Goal: Entertainment & Leisure: Consume media (video, audio)

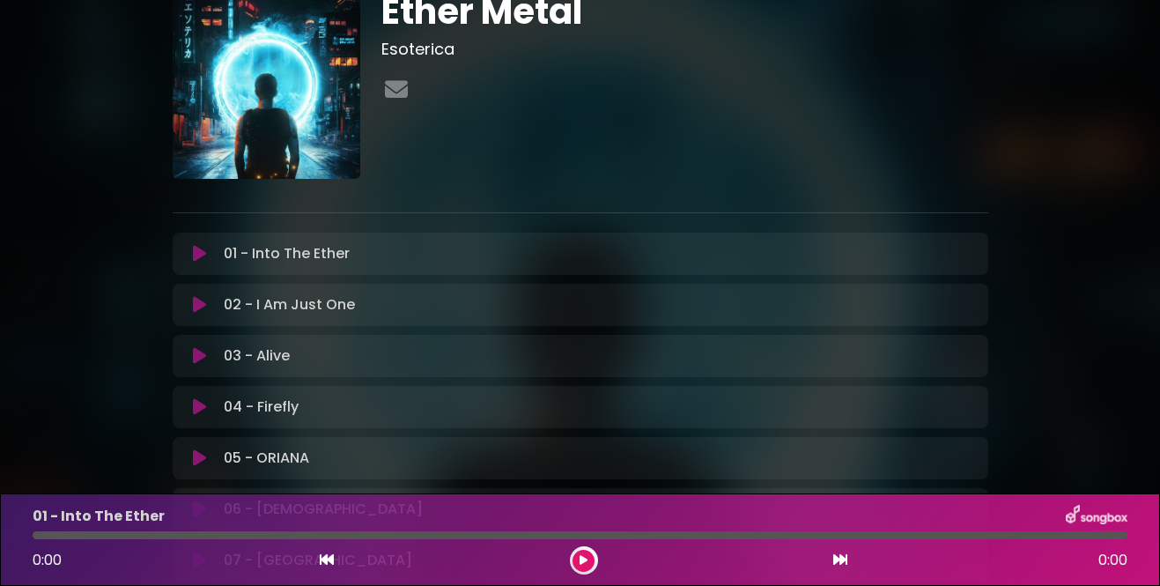
scroll to position [70, 0]
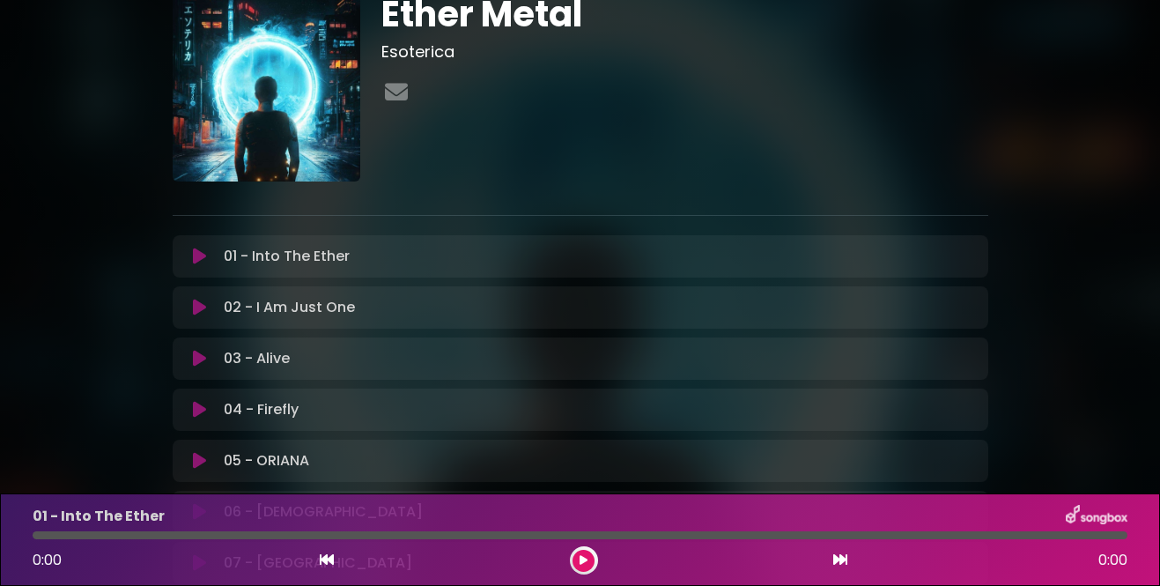
click at [202, 255] on icon at bounding box center [199, 256] width 13 height 18
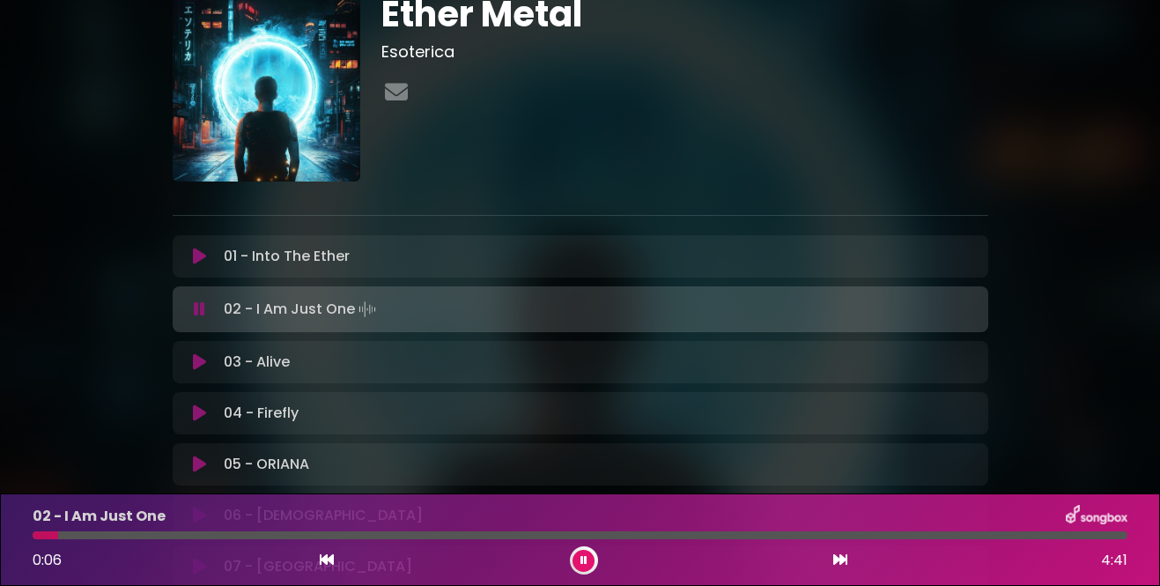
click at [208, 307] on button at bounding box center [199, 309] width 33 height 18
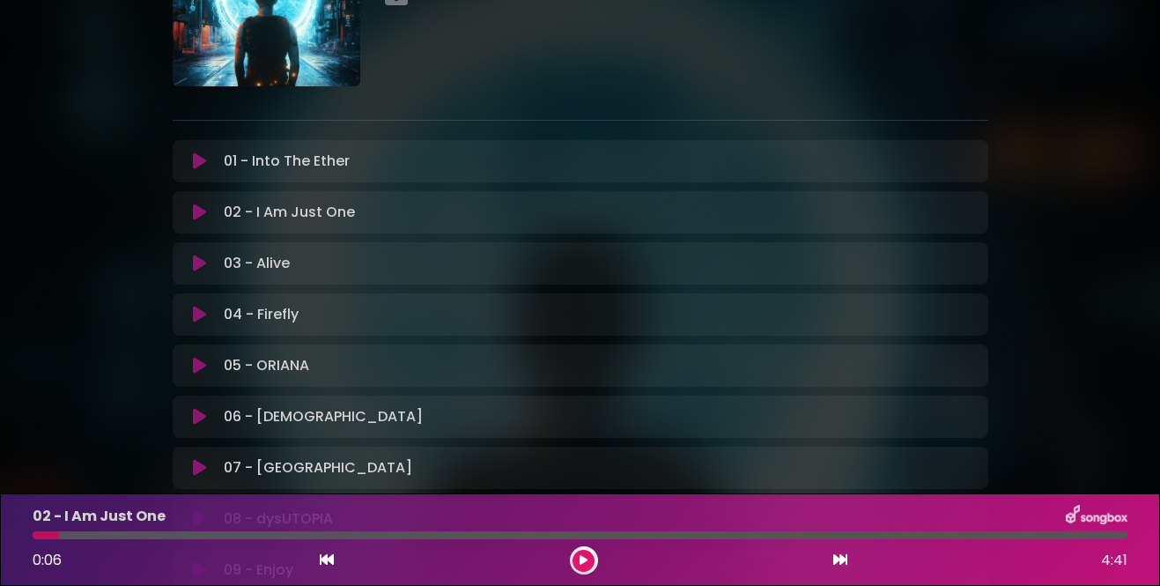
scroll to position [21, 0]
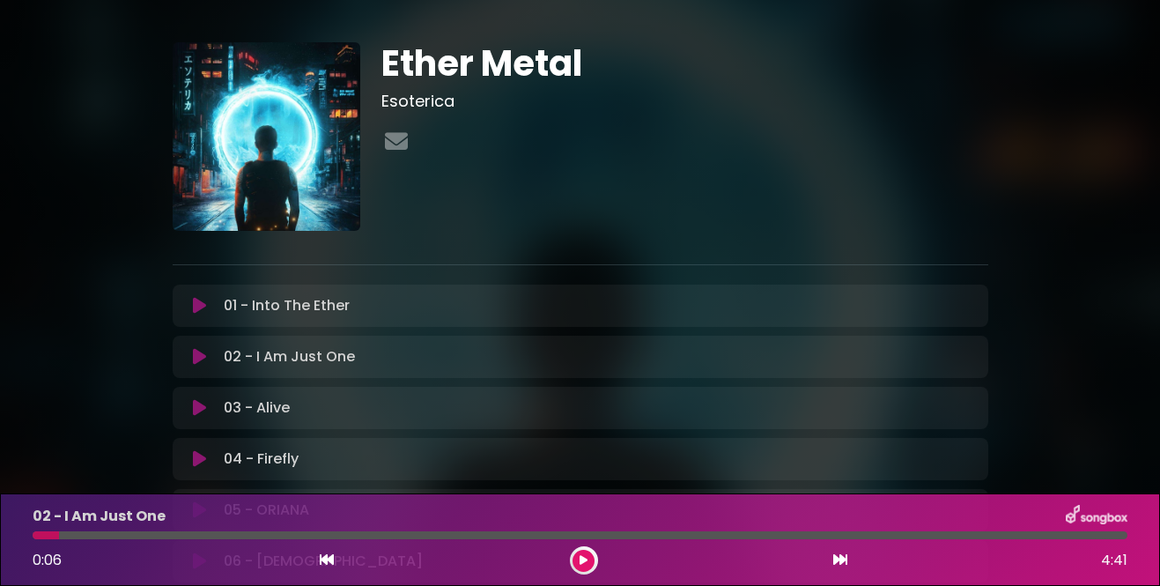
click at [197, 309] on icon at bounding box center [199, 306] width 13 height 18
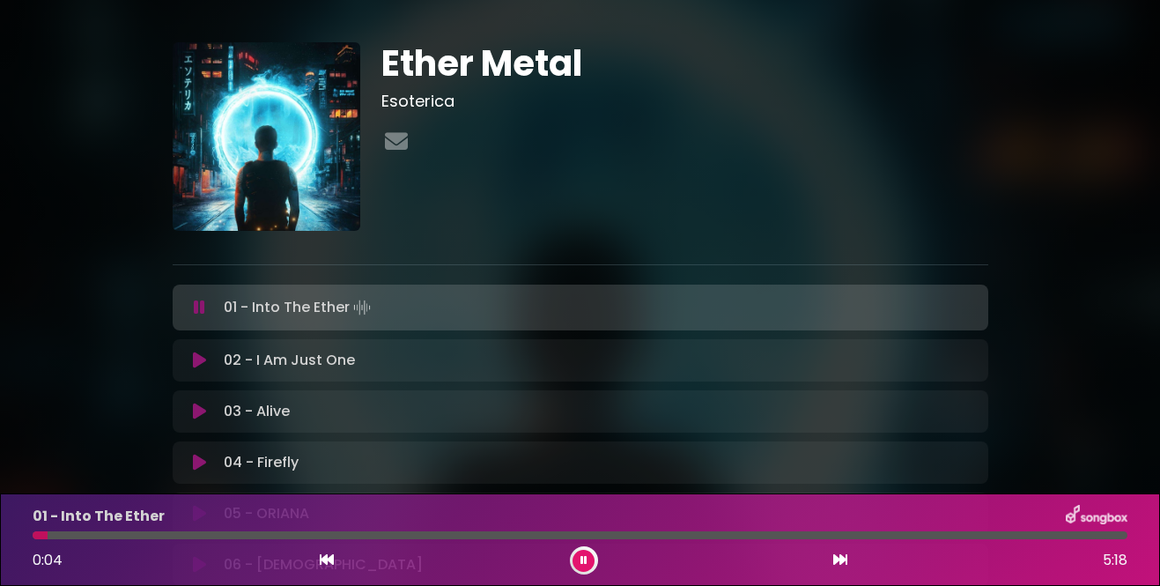
click at [1075, 511] on img at bounding box center [1096, 516] width 62 height 23
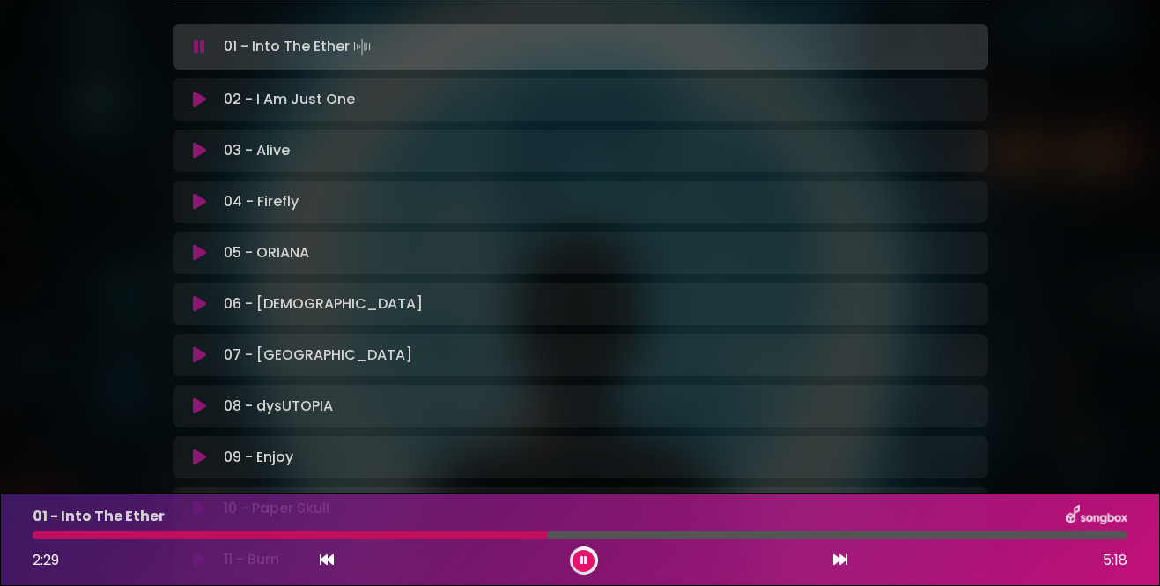
scroll to position [279, 0]
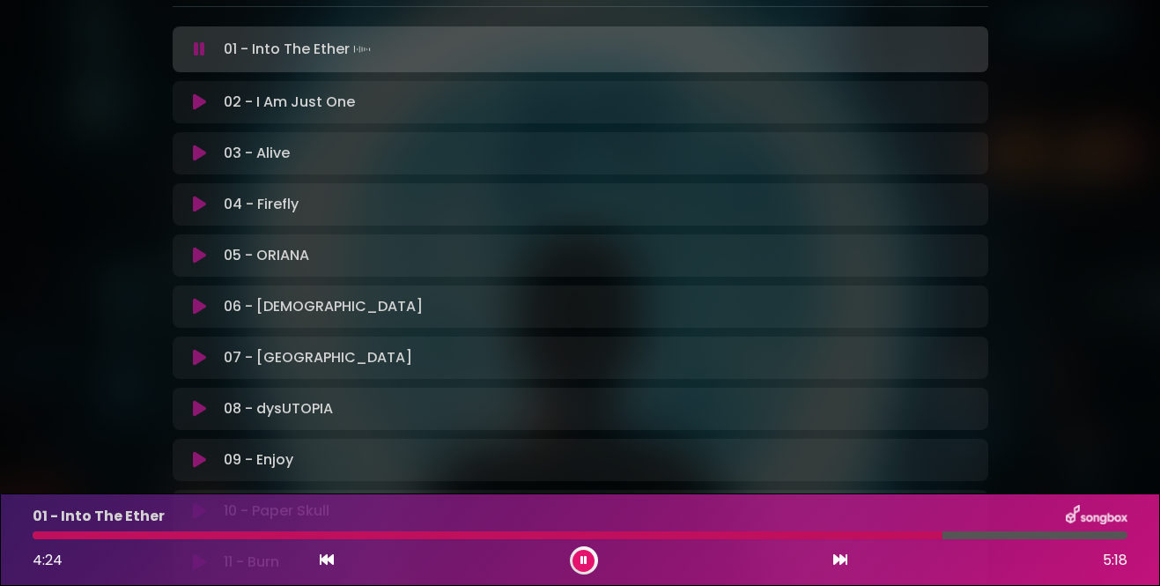
click at [203, 48] on icon at bounding box center [199, 50] width 11 height 18
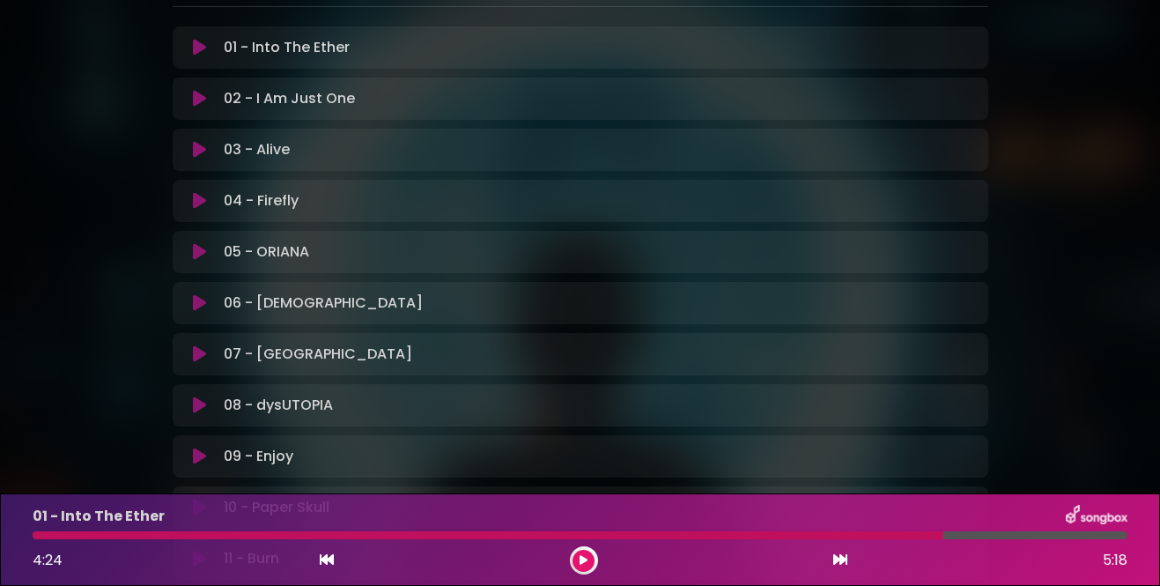
click at [857, 535] on div at bounding box center [488, 535] width 910 height 8
click at [593, 564] on button at bounding box center [583, 560] width 22 height 22
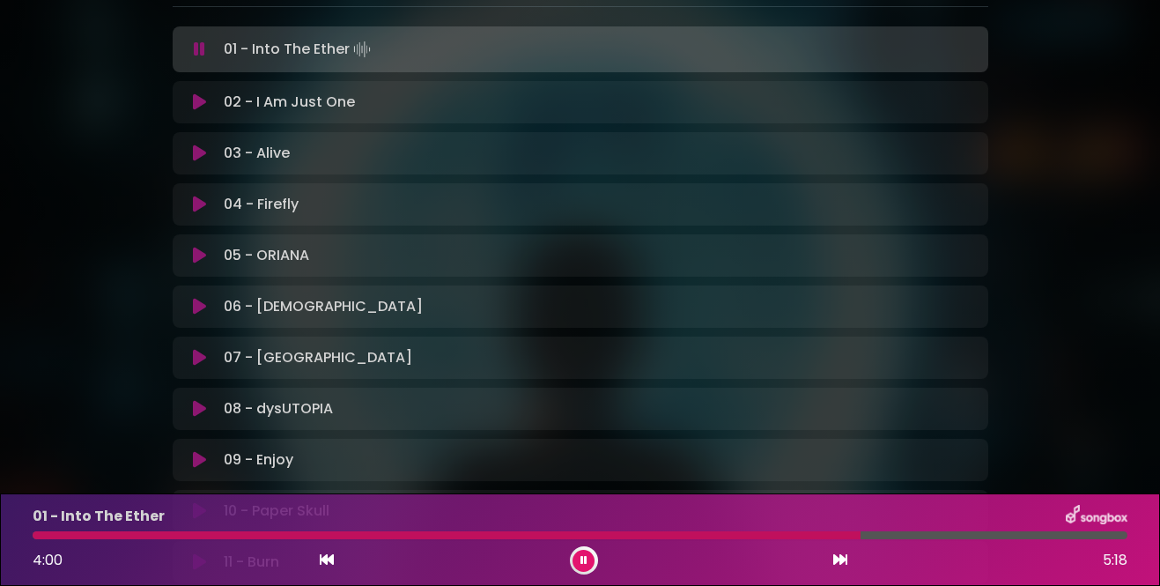
click at [581, 560] on icon at bounding box center [583, 560] width 7 height 11
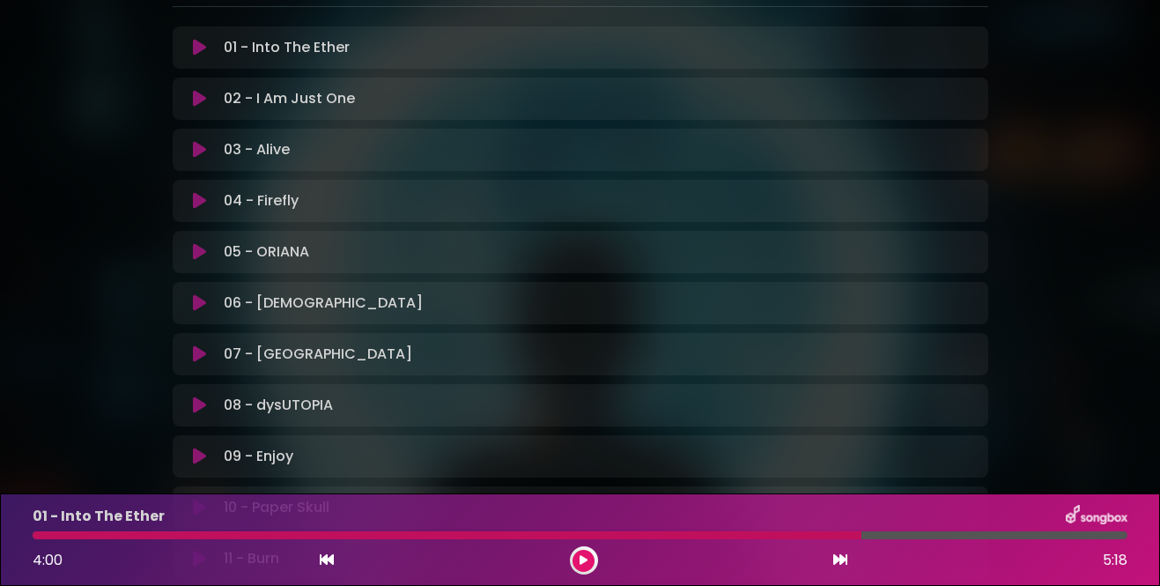
click at [830, 539] on div "01 - Into The Ether 4:00 5:18" at bounding box center [580, 540] width 1116 height 70
click at [581, 562] on icon at bounding box center [583, 560] width 8 height 11
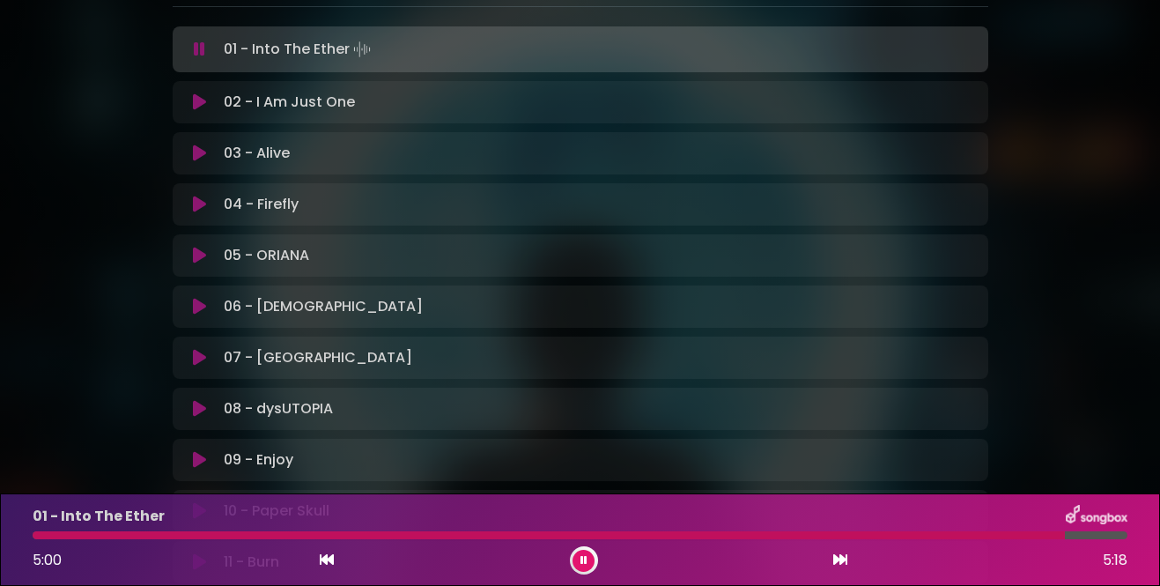
click at [740, 531] on div at bounding box center [549, 535] width 1032 height 8
click at [770, 534] on div at bounding box center [580, 535] width 1094 height 8
click at [792, 540] on div "01 - Into The Ether 3:34 5:18" at bounding box center [580, 540] width 1116 height 70
click at [799, 537] on div at bounding box center [580, 535] width 1094 height 8
click at [325, 558] on icon at bounding box center [327, 559] width 14 height 14
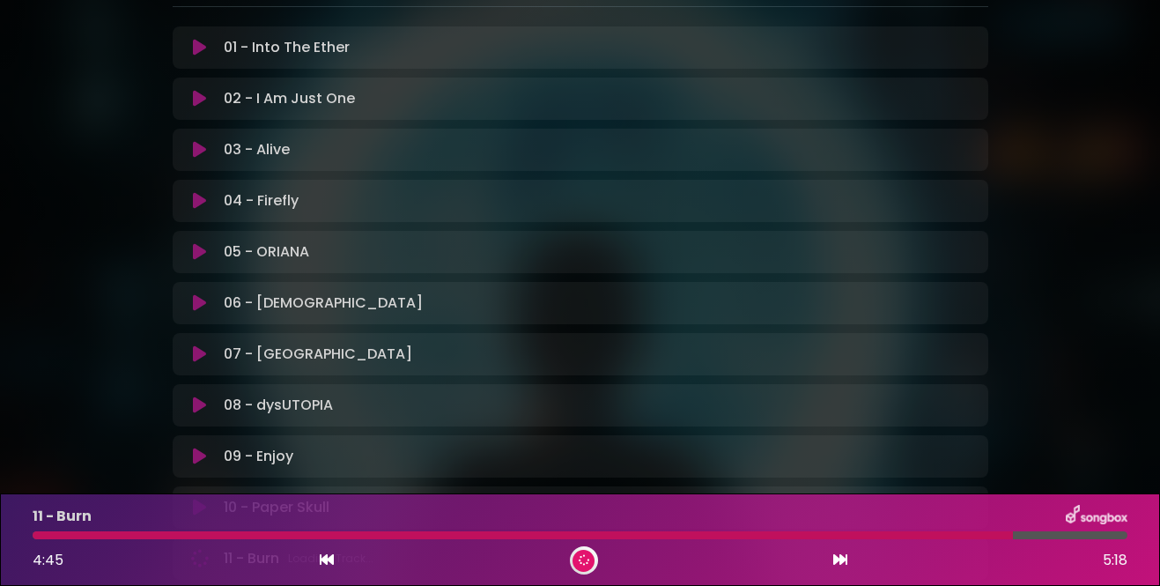
click at [260, 54] on p "01 - Into The Ether Loading Track..." at bounding box center [287, 47] width 126 height 21
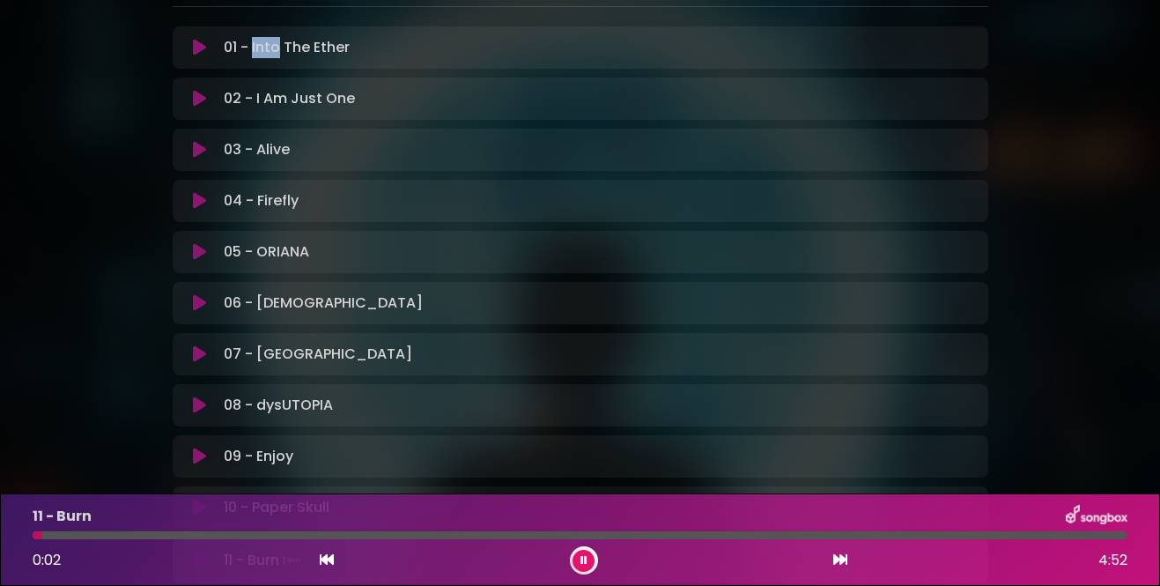
click at [328, 561] on icon at bounding box center [327, 559] width 14 height 14
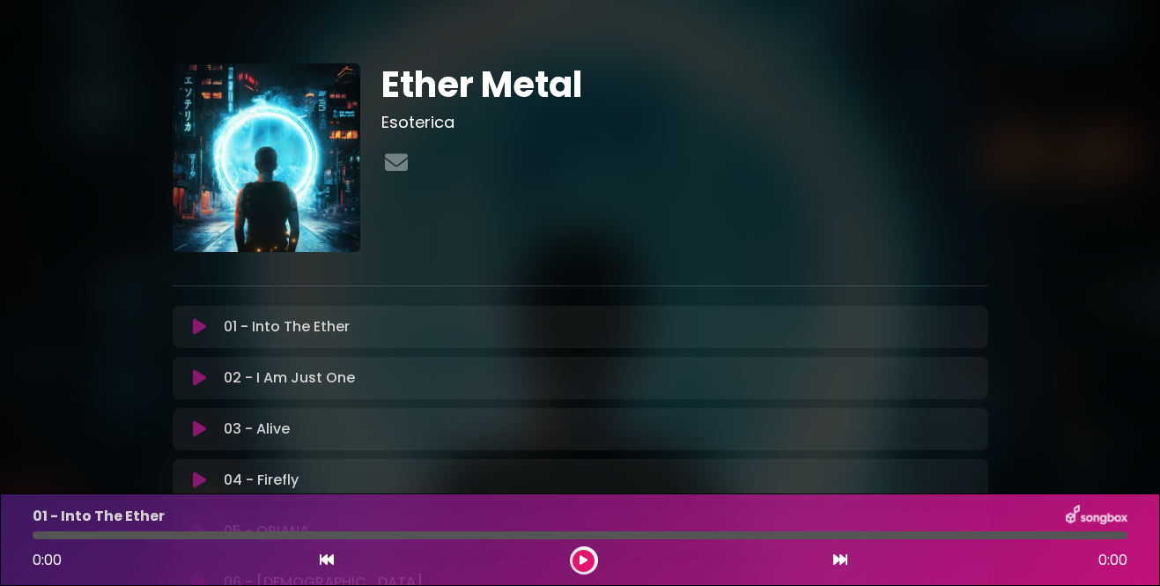
scroll to position [279, 0]
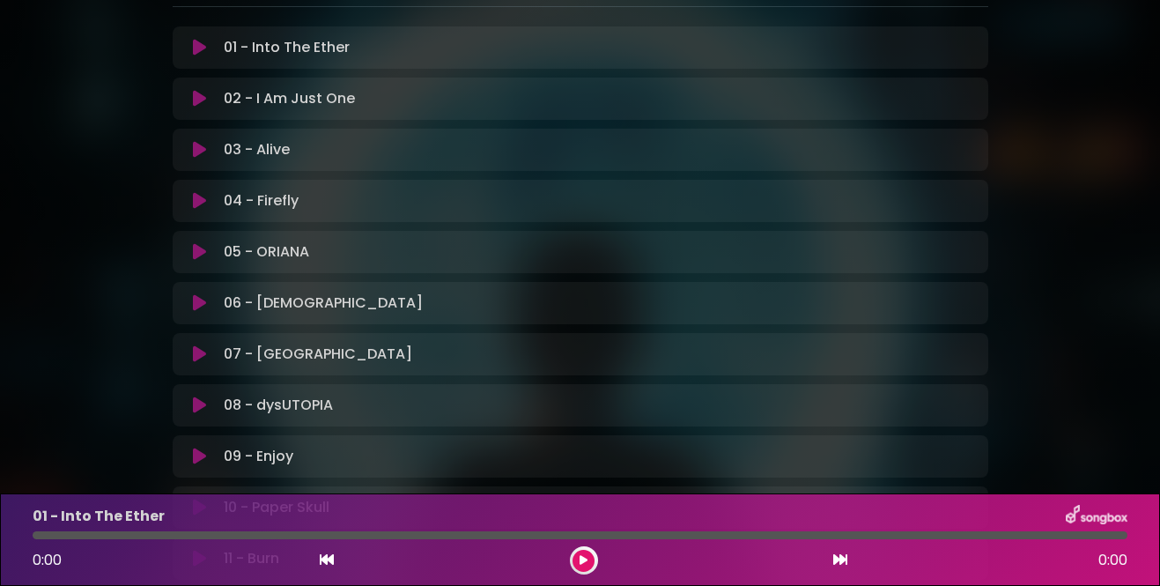
click at [203, 47] on icon at bounding box center [199, 48] width 13 height 18
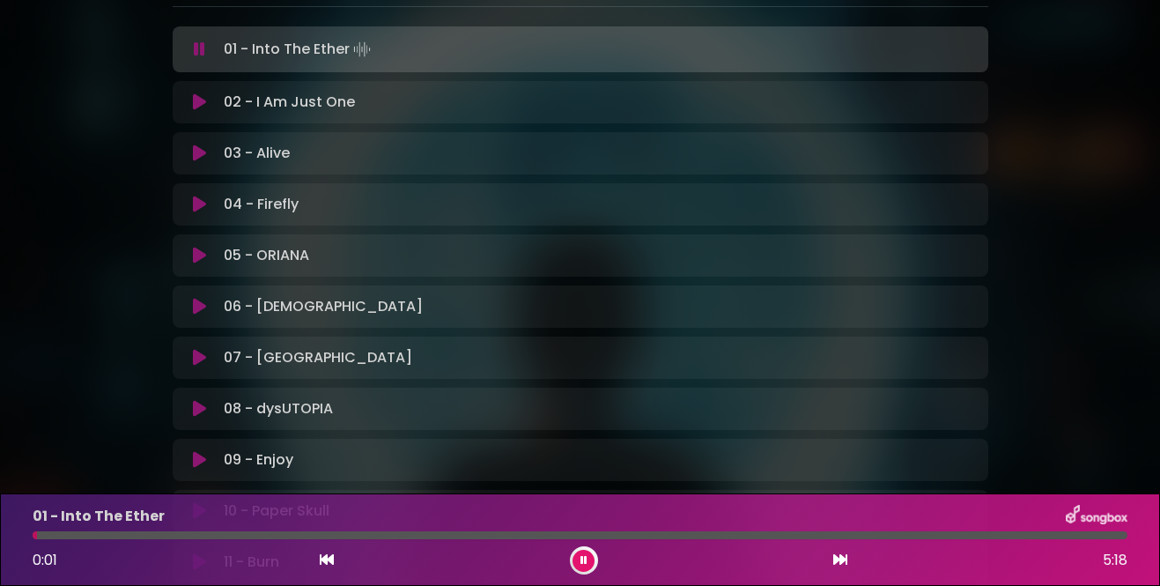
click at [125, 536] on div at bounding box center [580, 535] width 1094 height 8
click at [226, 535] on div at bounding box center [152, 535] width 239 height 8
click at [207, 534] on div at bounding box center [132, 535] width 198 height 8
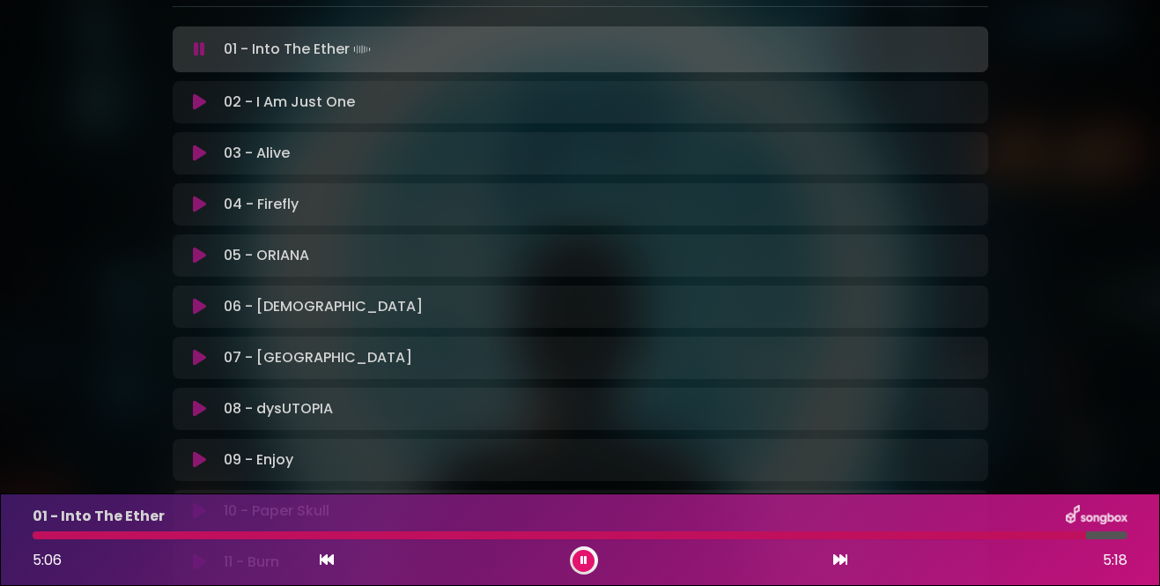
click at [122, 535] on div at bounding box center [559, 535] width 1053 height 8
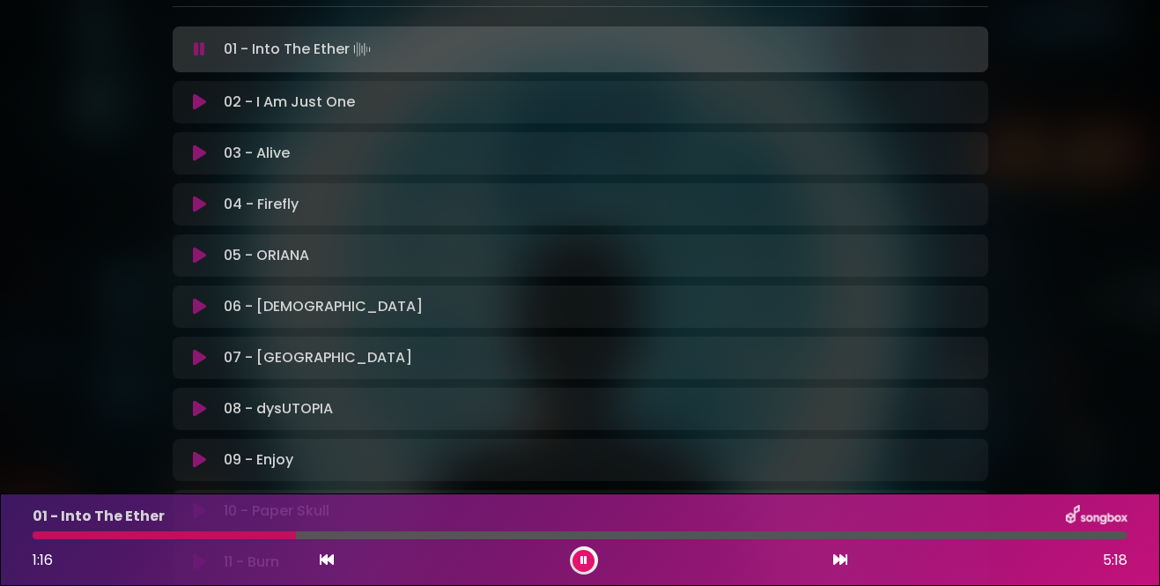
click at [586, 558] on icon at bounding box center [583, 560] width 7 height 11
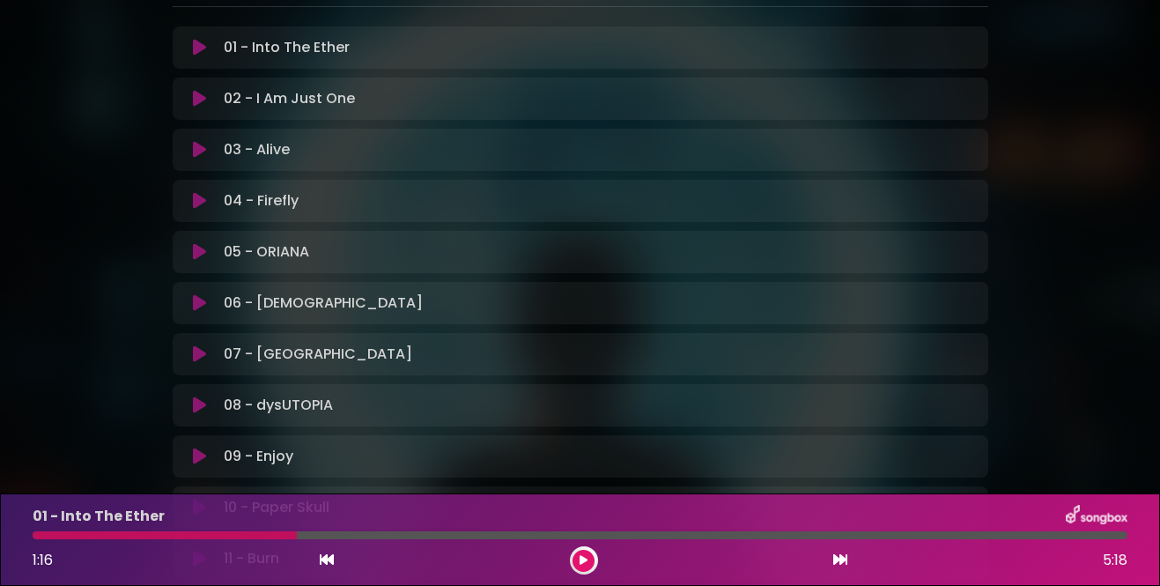
click at [586, 558] on icon at bounding box center [583, 560] width 8 height 11
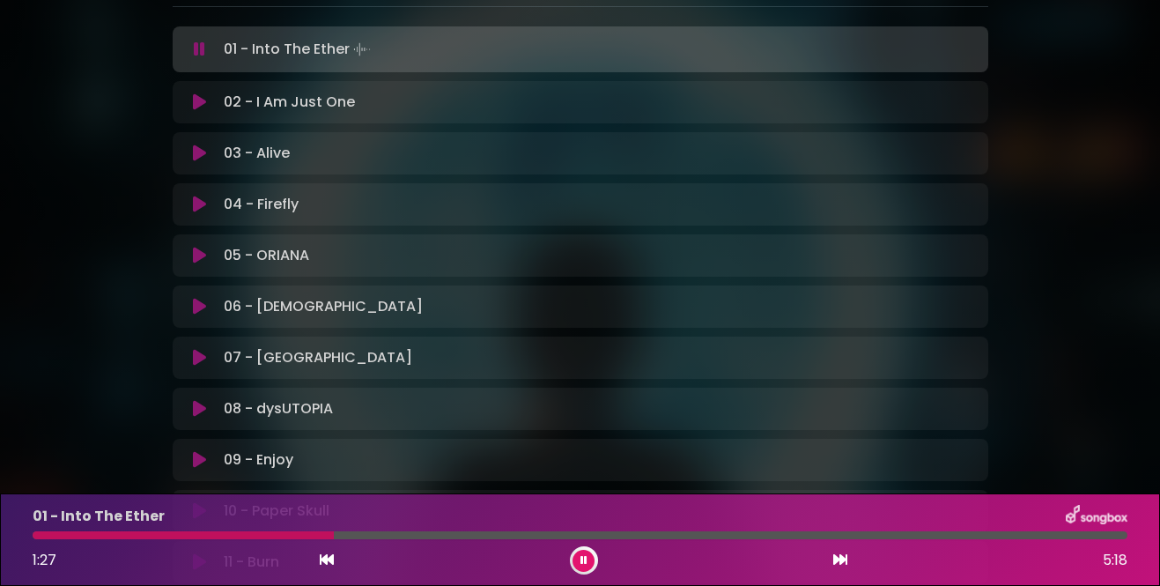
click at [586, 558] on icon at bounding box center [583, 560] width 7 height 11
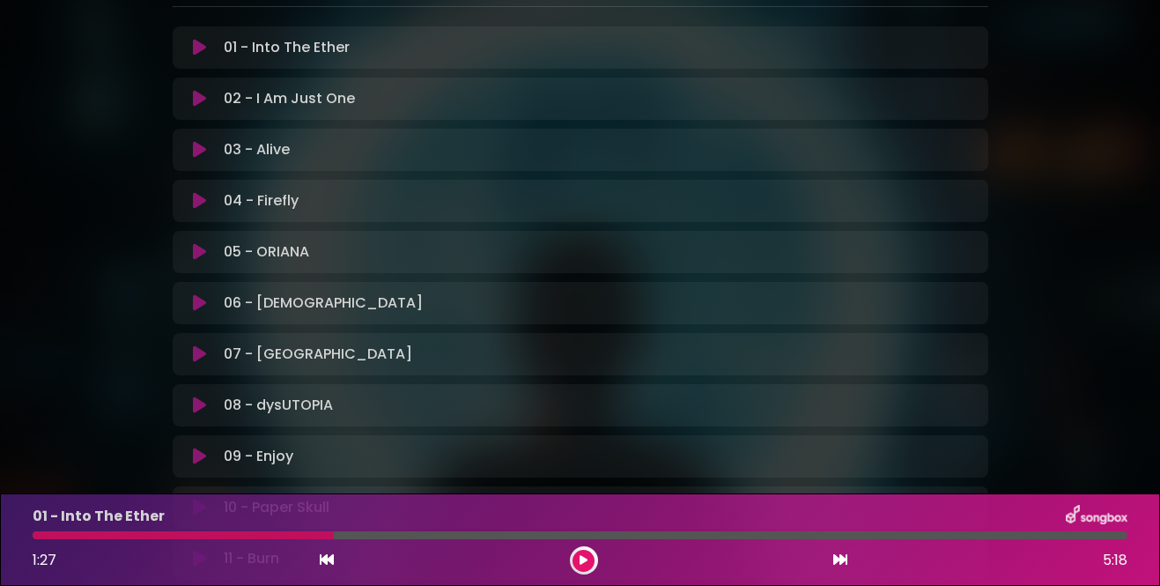
click at [176, 537] on div at bounding box center [183, 535] width 301 height 8
click at [580, 565] on button at bounding box center [583, 560] width 22 height 22
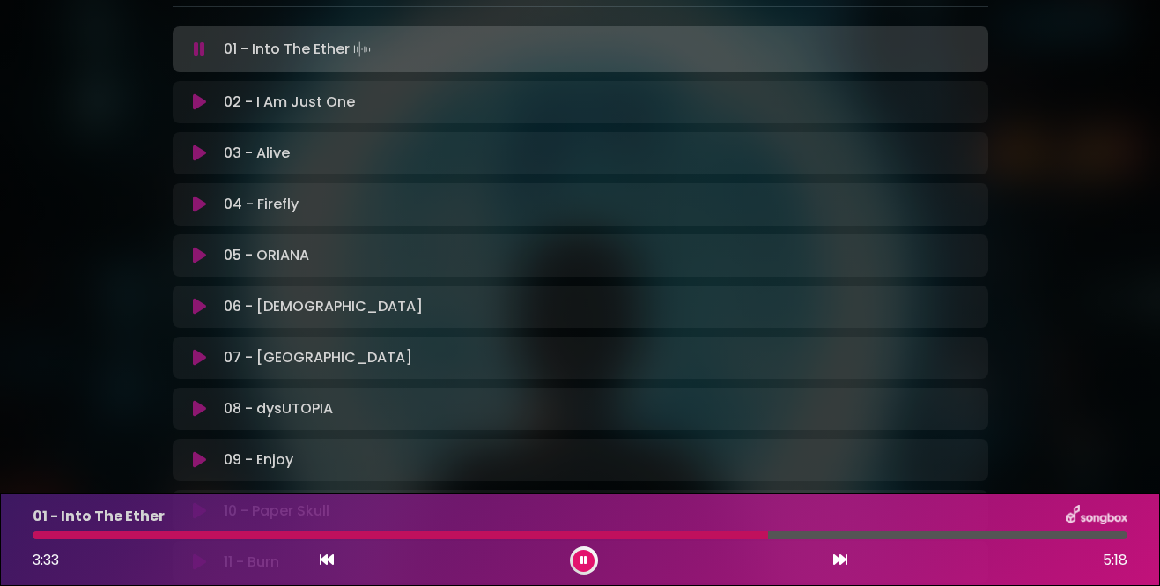
click at [844, 561] on icon at bounding box center [840, 559] width 14 height 14
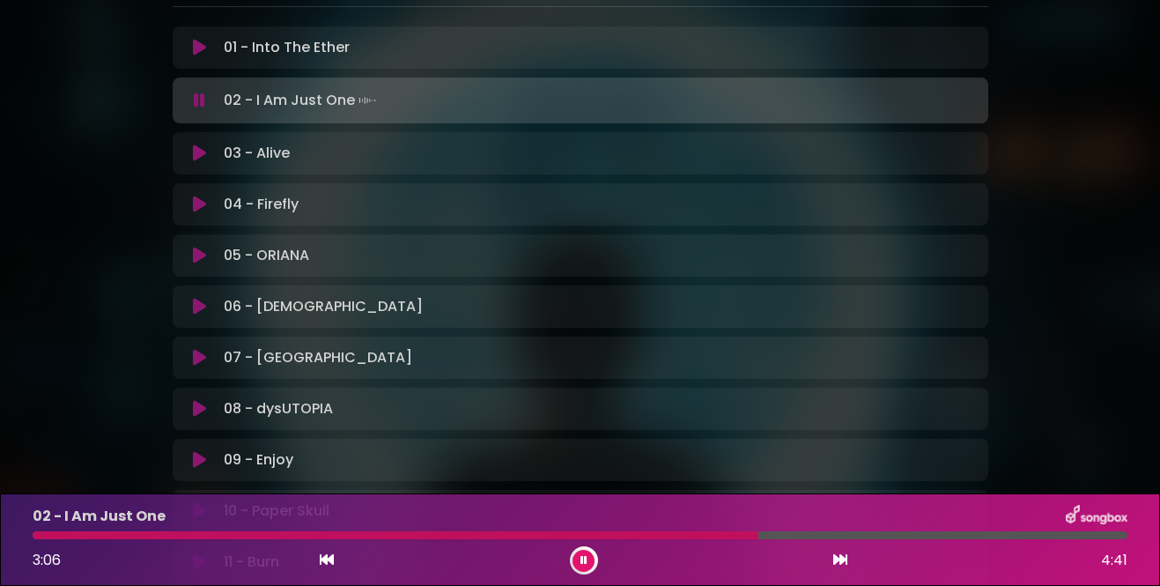
click at [585, 555] on icon at bounding box center [583, 560] width 7 height 11
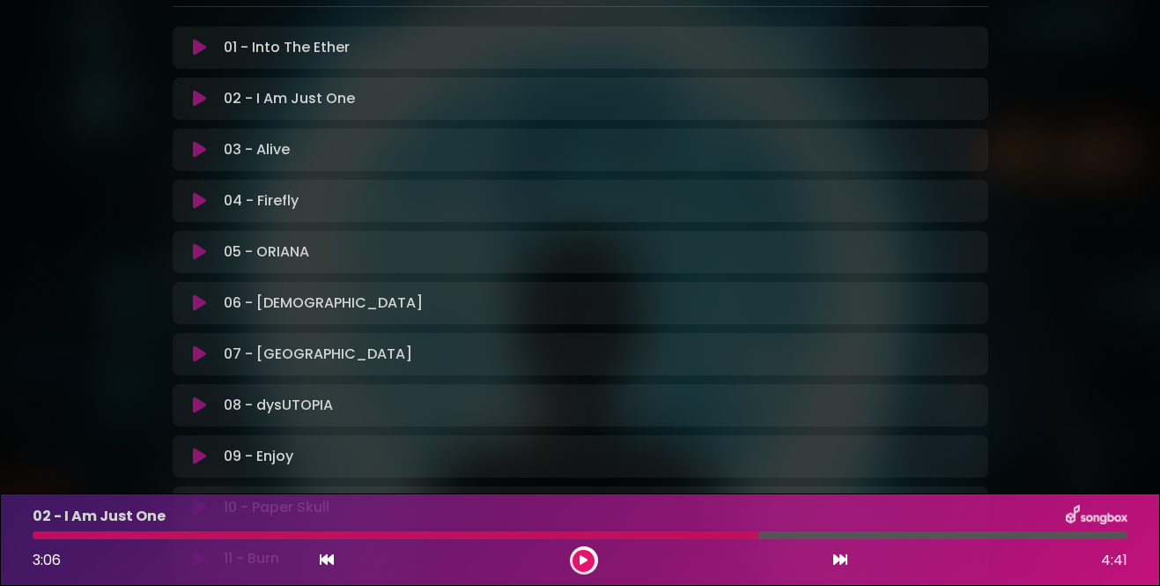
click at [586, 555] on icon at bounding box center [583, 560] width 8 height 11
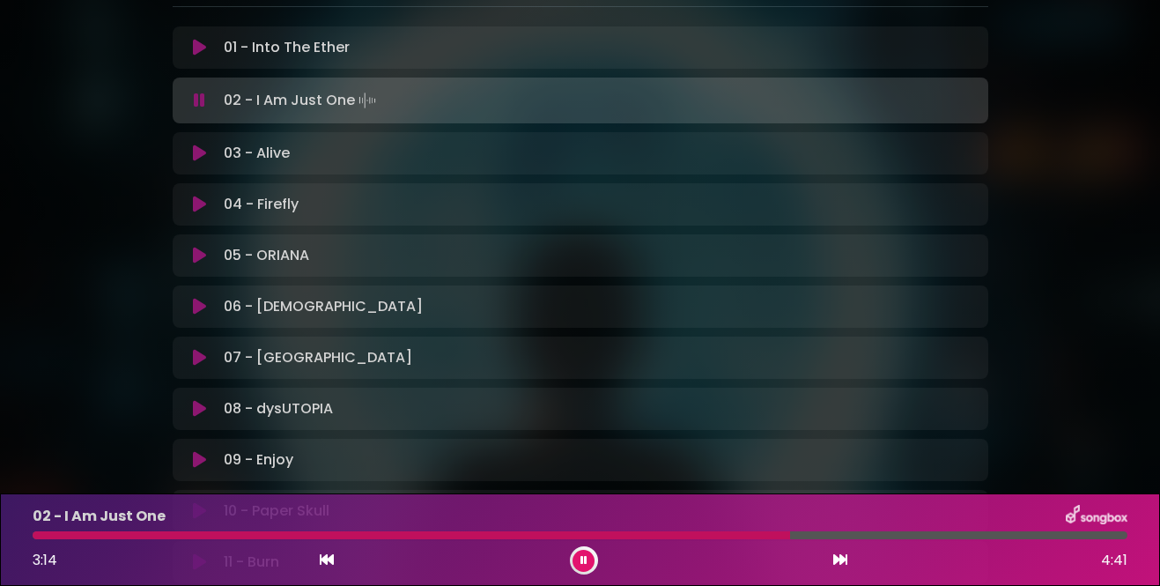
click at [586, 555] on icon at bounding box center [583, 560] width 7 height 11
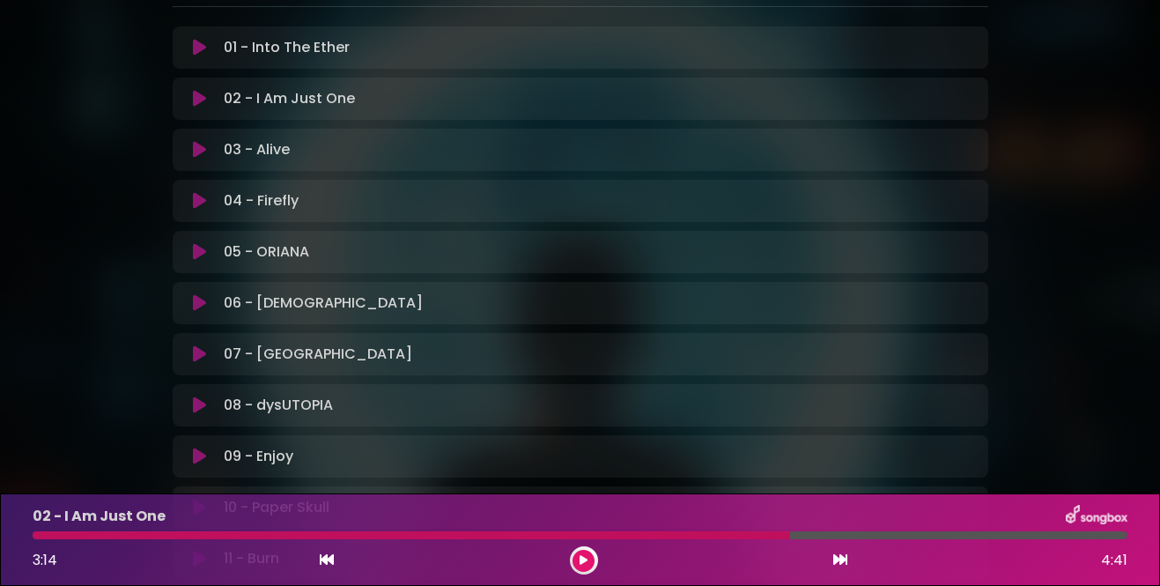
click at [196, 151] on icon at bounding box center [199, 150] width 13 height 18
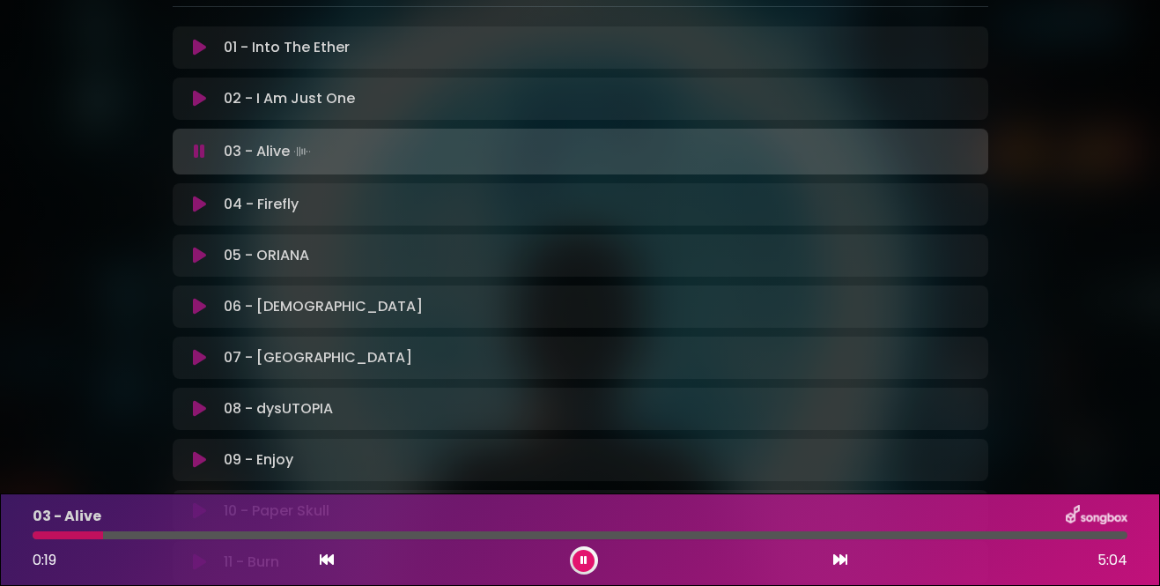
click at [180, 536] on div at bounding box center [580, 535] width 1094 height 8
click at [237, 537] on div at bounding box center [580, 535] width 1094 height 8
click at [267, 536] on div at bounding box center [580, 535] width 1094 height 8
click at [294, 537] on div at bounding box center [580, 535] width 1094 height 8
click at [317, 536] on div at bounding box center [580, 535] width 1094 height 8
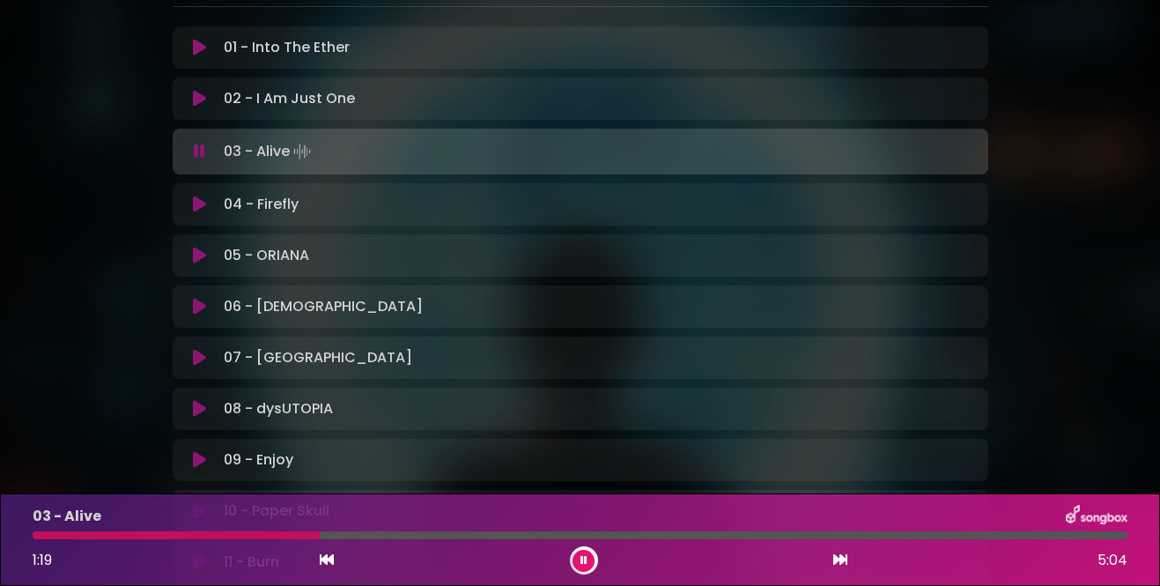
click at [338, 537] on div at bounding box center [580, 535] width 1094 height 8
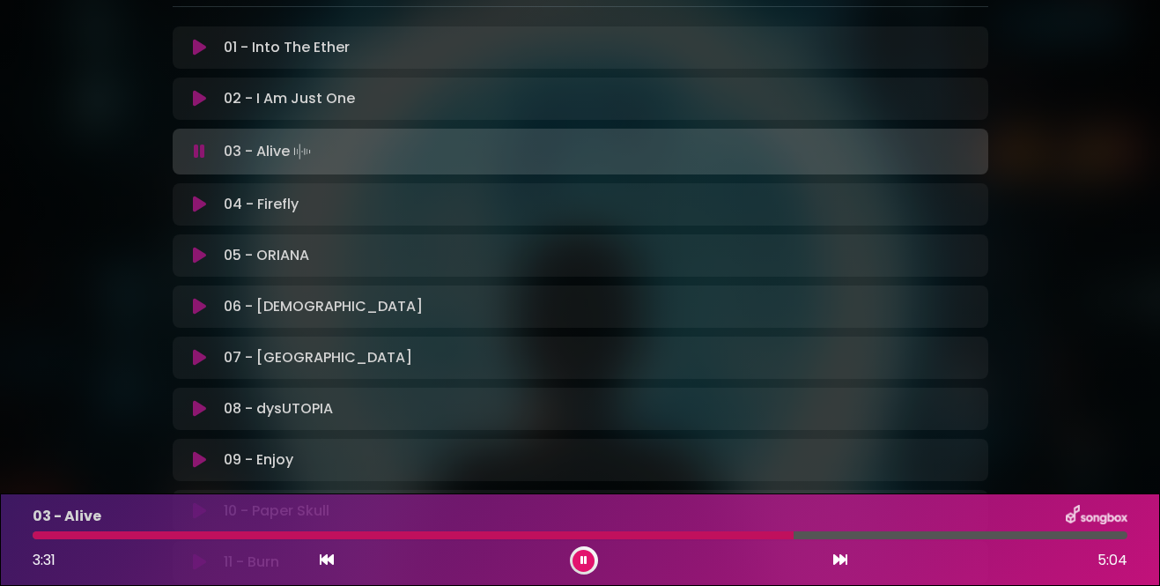
click at [592, 556] on button at bounding box center [583, 560] width 22 height 22
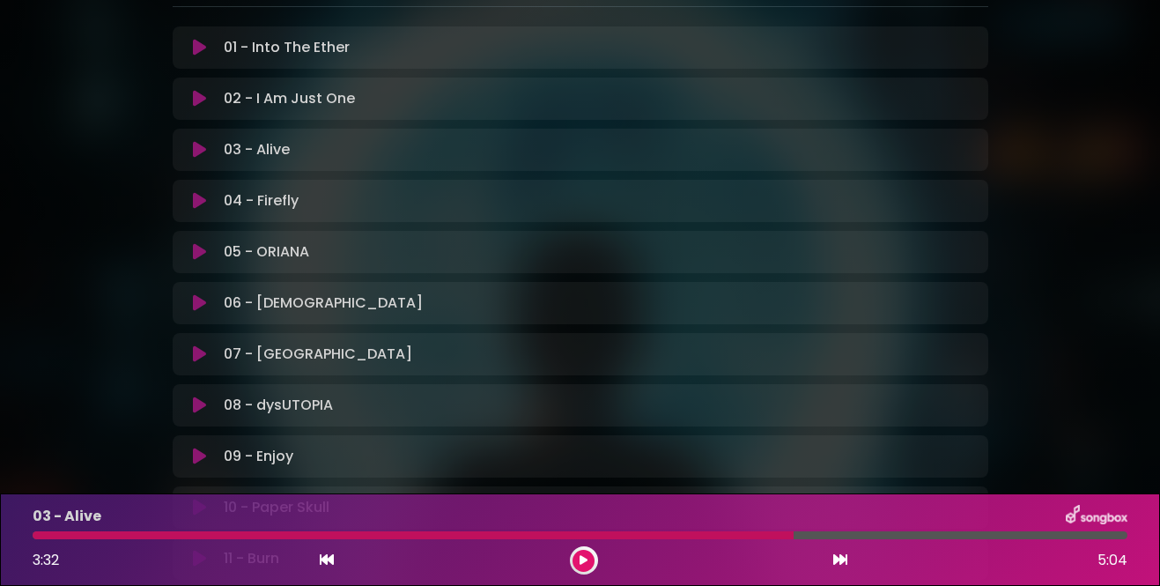
click at [201, 202] on icon at bounding box center [199, 201] width 13 height 18
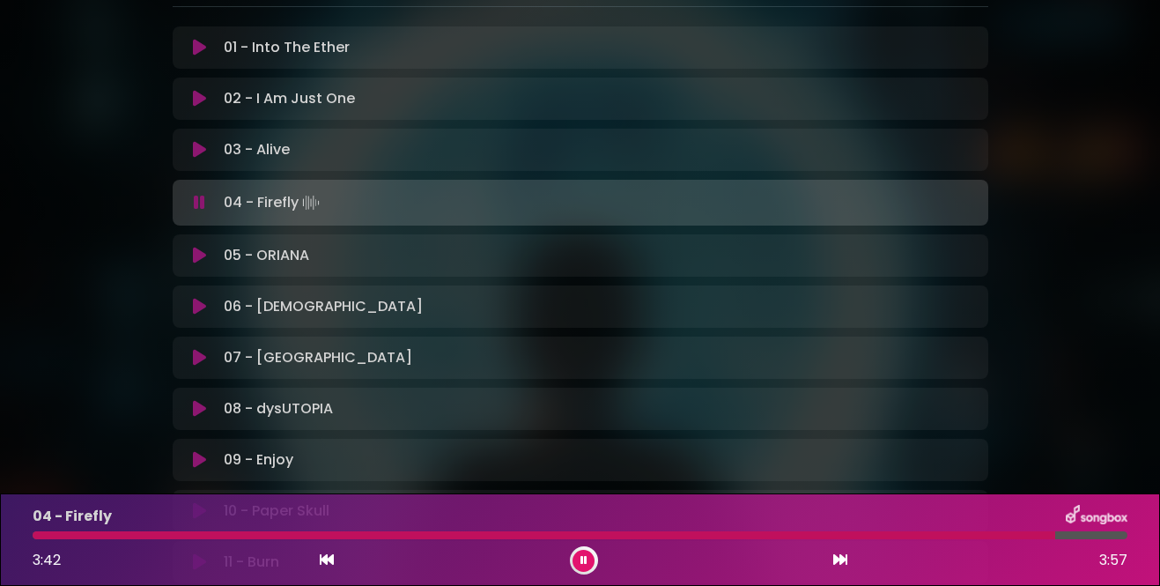
click at [202, 260] on icon at bounding box center [199, 256] width 13 height 18
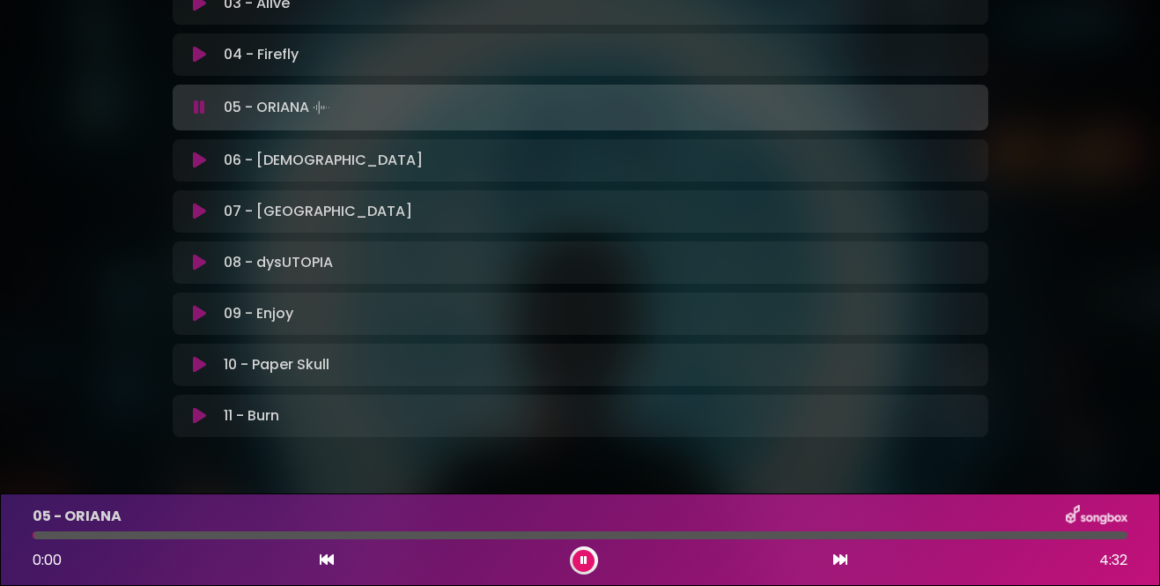
scroll to position [421, 0]
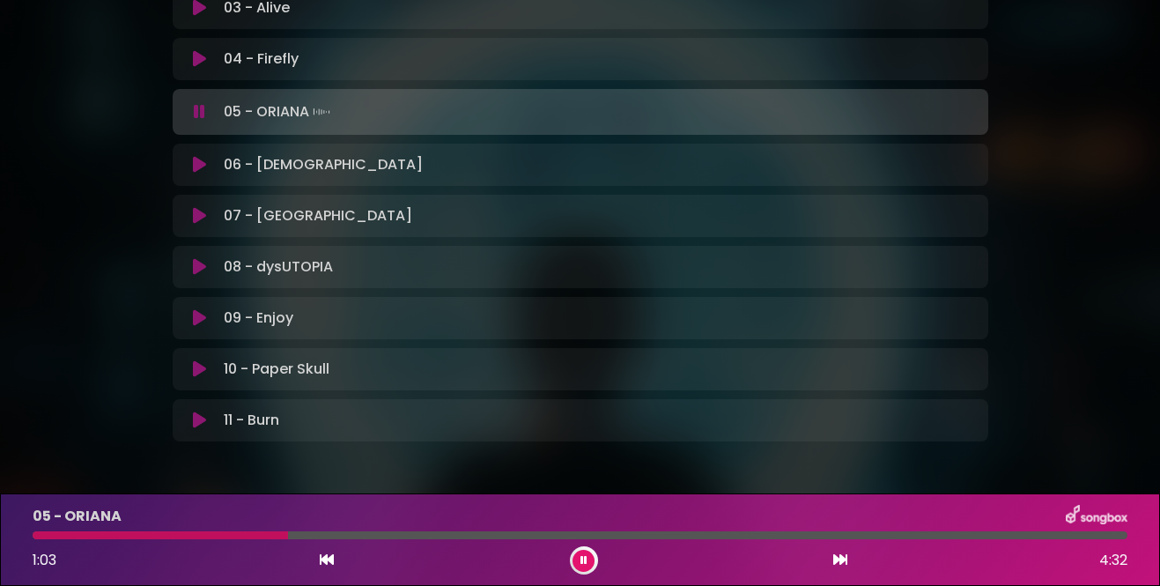
click at [200, 166] on icon at bounding box center [199, 165] width 13 height 18
